Goal: Task Accomplishment & Management: Use online tool/utility

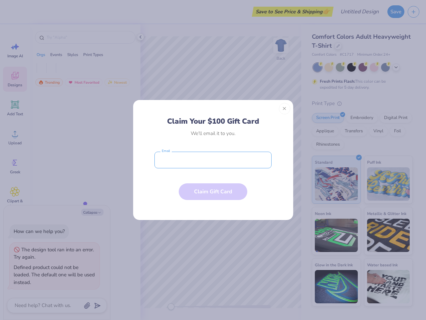
type textarea "x"
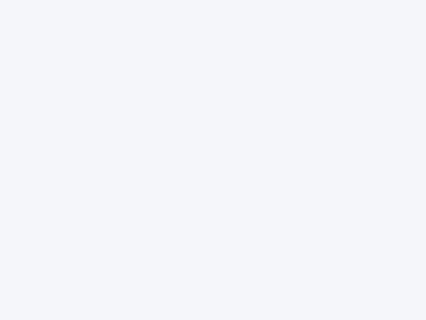
click at [213, 160] on div at bounding box center [213, 160] width 426 height 320
